Goal: Task Accomplishment & Management: Use online tool/utility

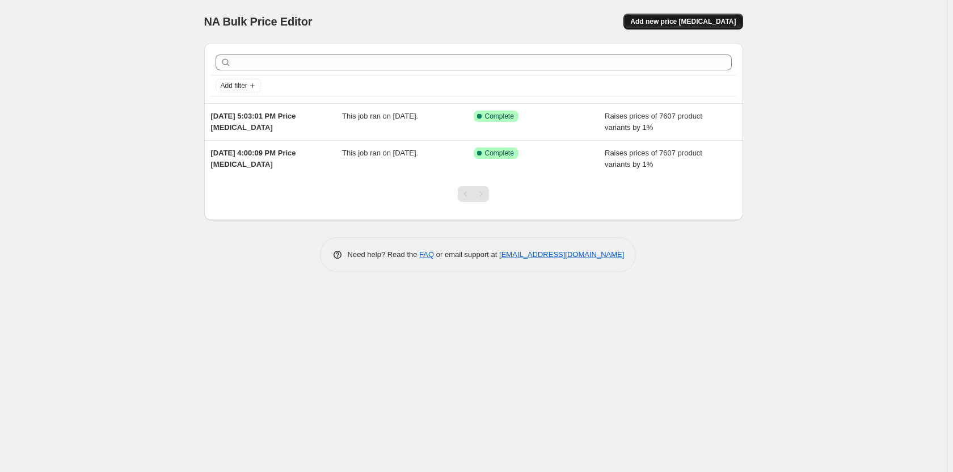
click at [683, 19] on span "Add new price change job" at bounding box center [682, 21] width 105 height 9
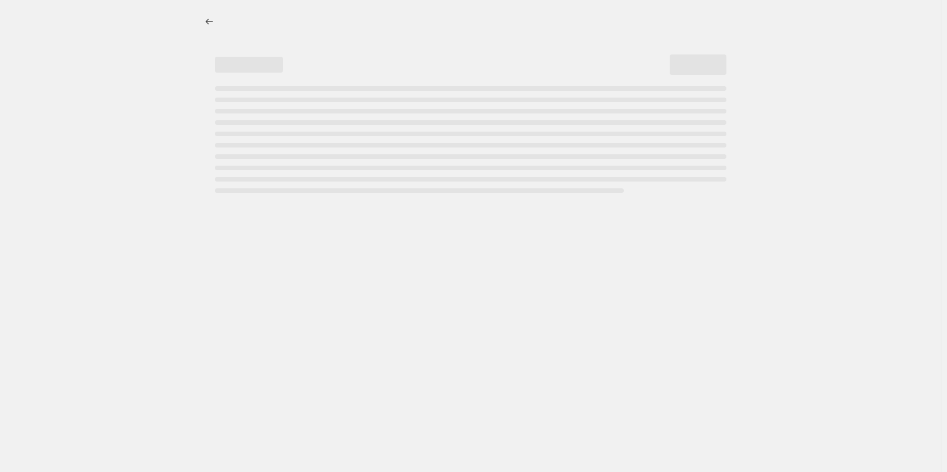
select select "percentage"
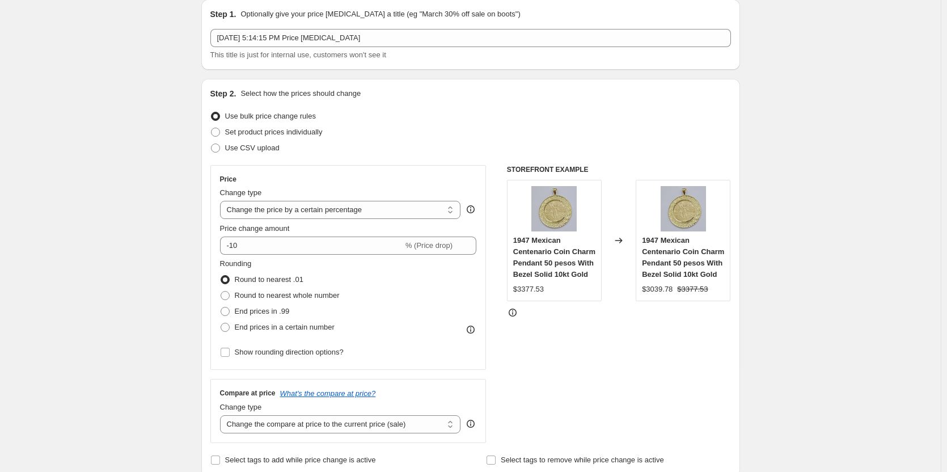
scroll to position [57, 0]
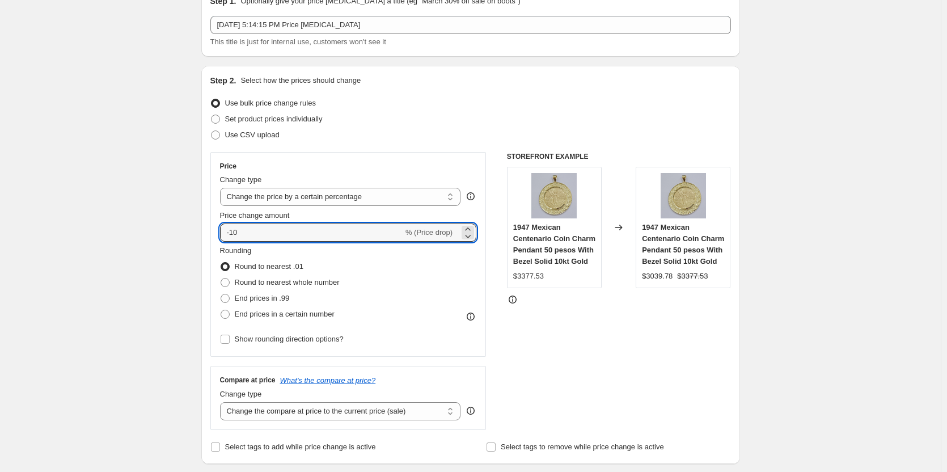
click at [208, 238] on div "Step 2. Select how the prices should change Use bulk price change rules Set pro…" at bounding box center [470, 265] width 539 height 398
type input "1"
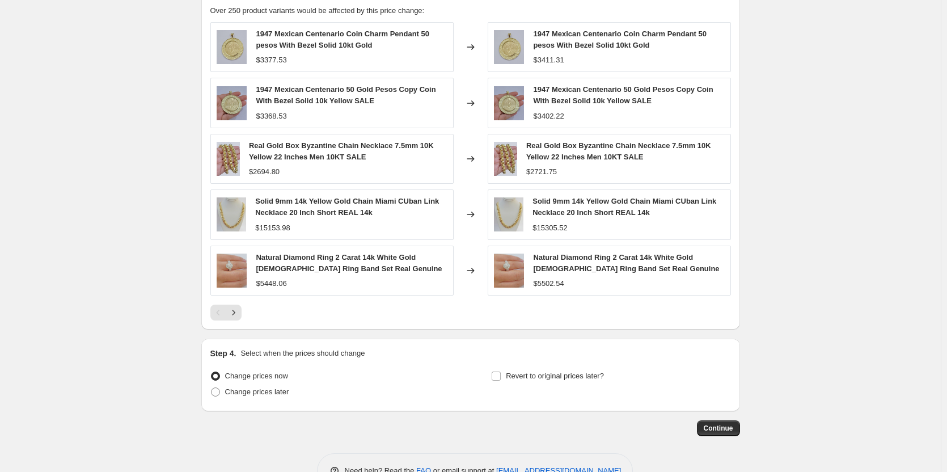
scroll to position [680, 0]
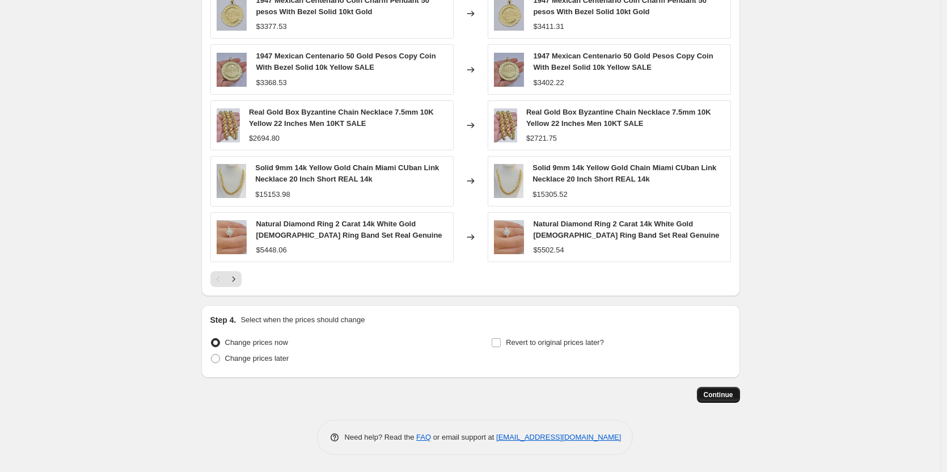
click at [718, 398] on span "Continue" at bounding box center [718, 394] width 29 height 9
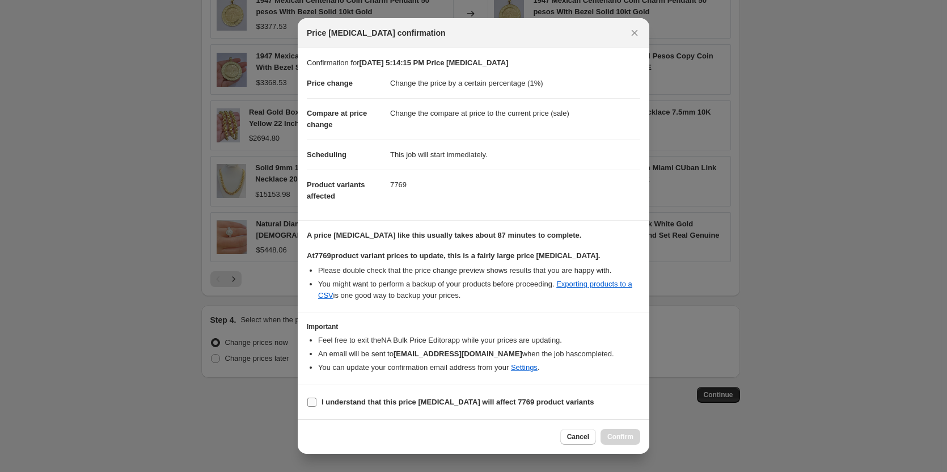
drag, startPoint x: 312, startPoint y: 402, endPoint x: 375, endPoint y: 408, distance: 63.2
click at [314, 403] on input "I understand that this price change job will affect 7769 product variants" at bounding box center [311, 401] width 9 height 9
checkbox input "true"
drag, startPoint x: 631, startPoint y: 434, endPoint x: 661, endPoint y: 431, distance: 29.7
click at [632, 435] on span "Confirm" at bounding box center [620, 436] width 26 height 9
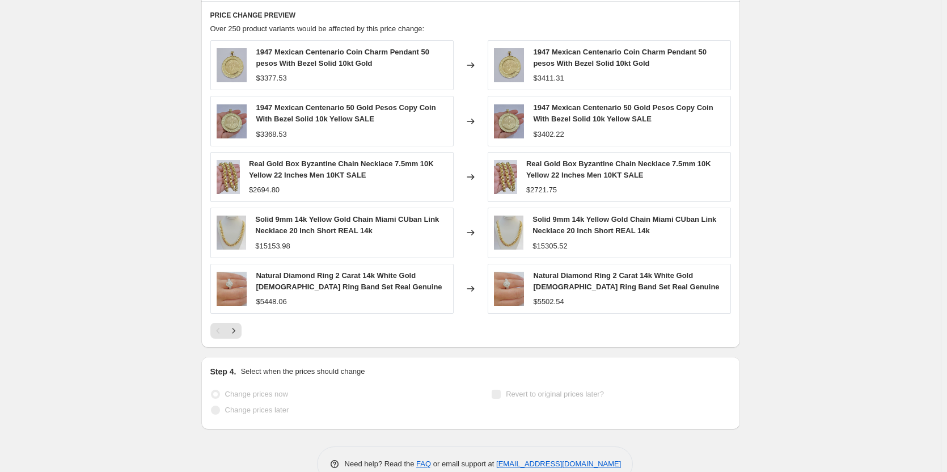
scroll to position [710, 0]
